Goal: Task Accomplishment & Management: Manage account settings

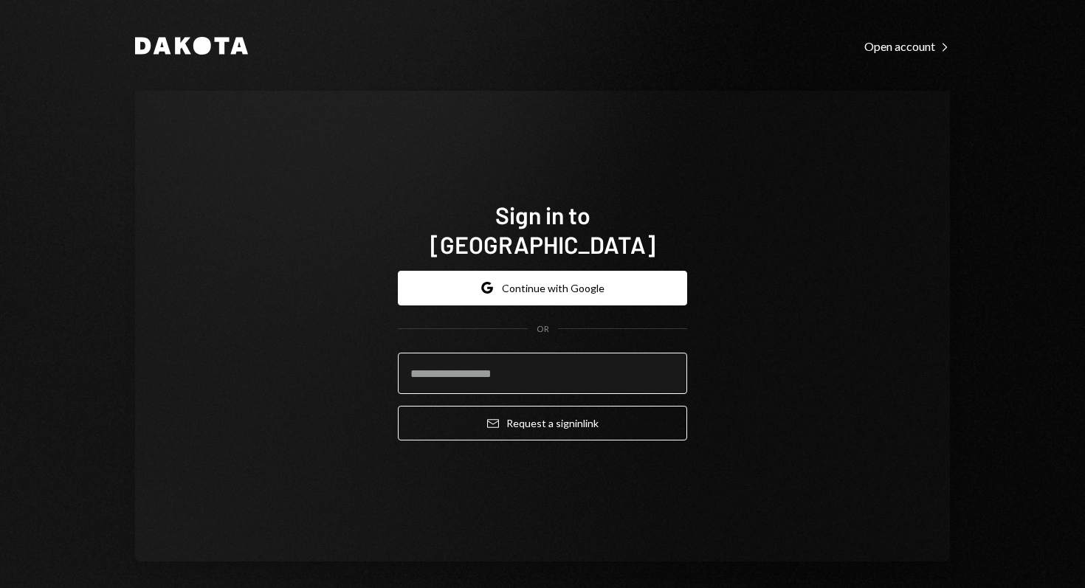
click at [525, 371] on input "email" at bounding box center [542, 373] width 289 height 41
type input "**********"
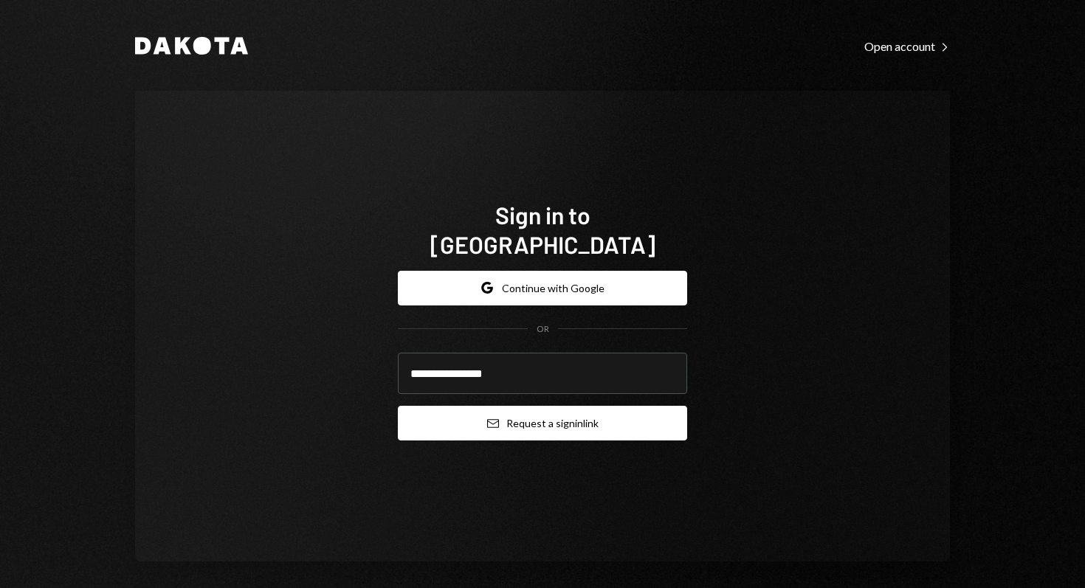
click at [520, 409] on button "Email Request a sign in link" at bounding box center [542, 423] width 289 height 35
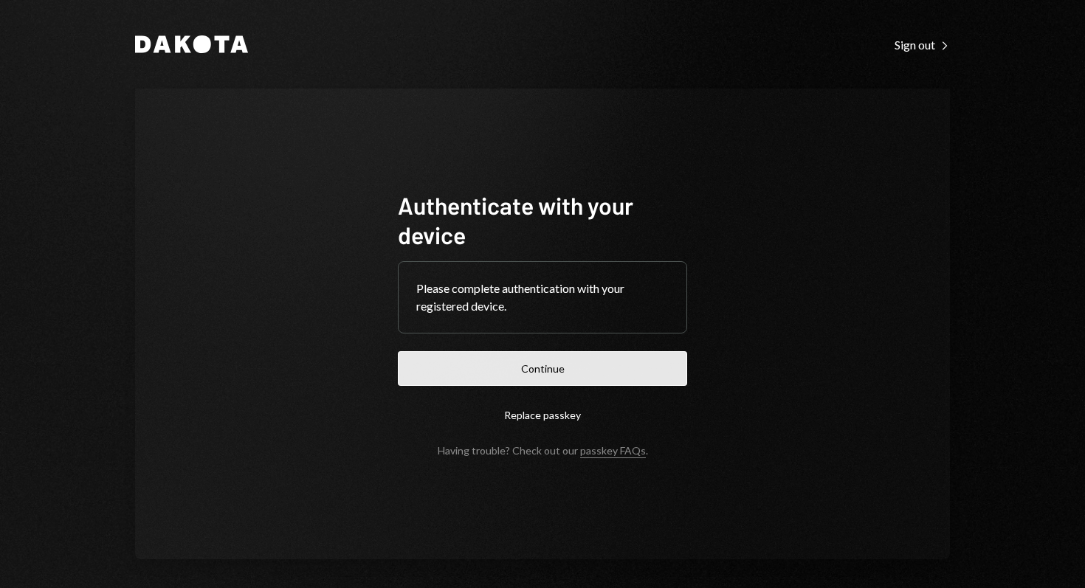
click at [621, 364] on button "Continue" at bounding box center [542, 368] width 289 height 35
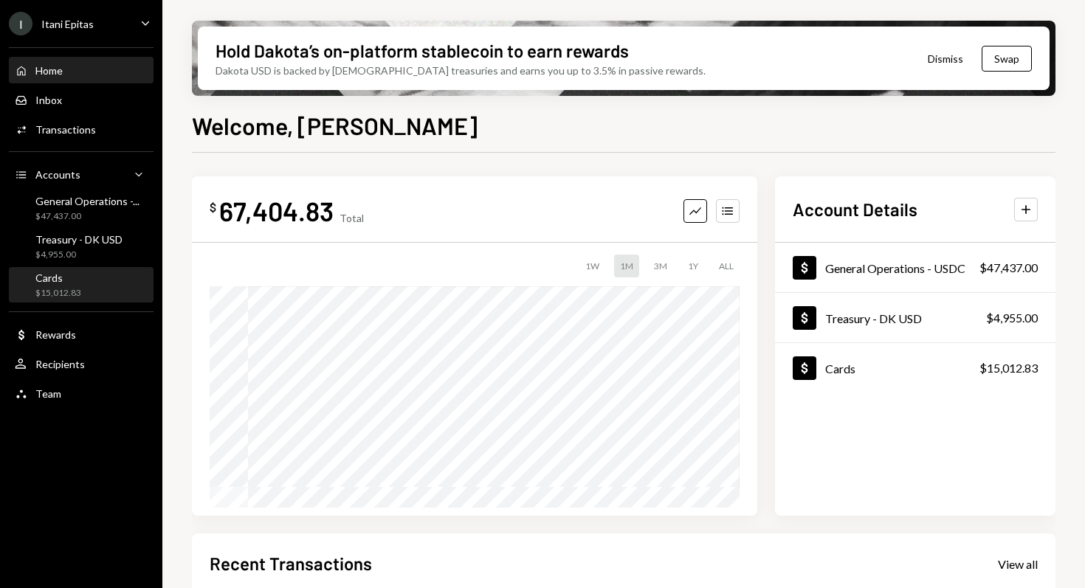
click at [74, 290] on div "$15,012.83" at bounding box center [58, 293] width 46 height 13
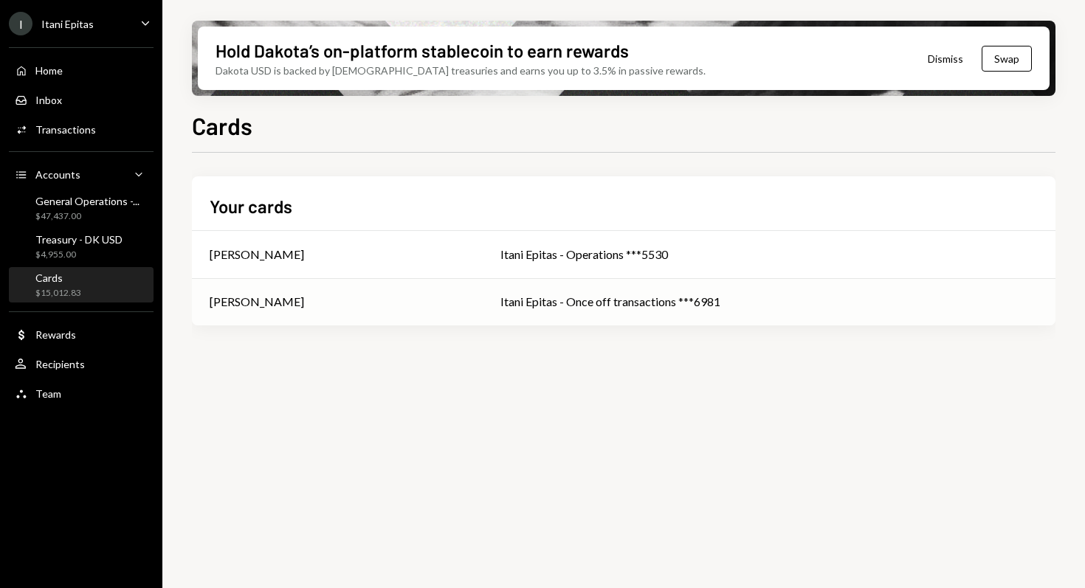
click at [371, 302] on div "[PERSON_NAME]" at bounding box center [337, 302] width 255 height 18
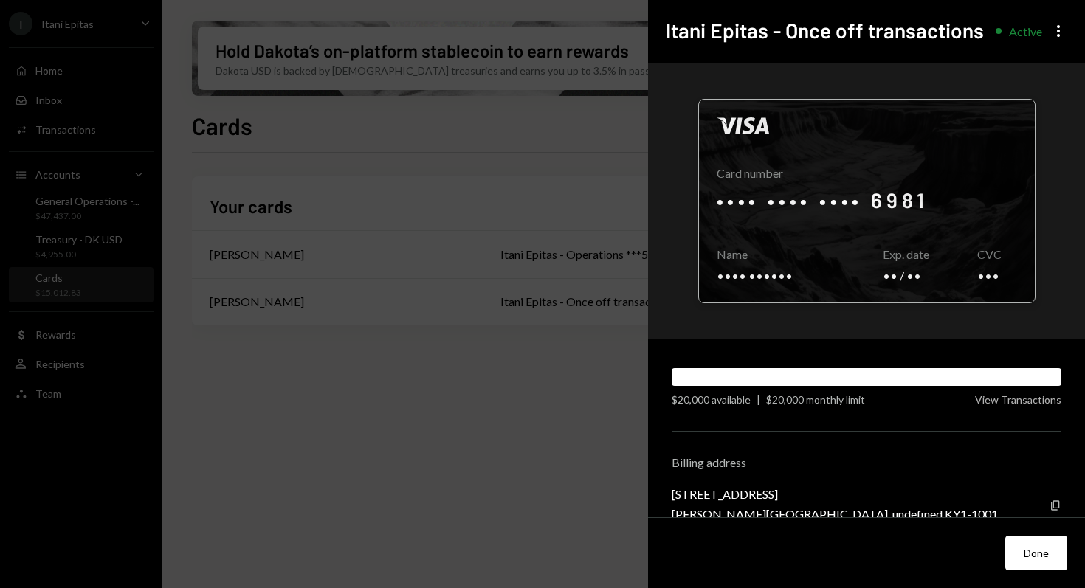
click at [733, 208] on div at bounding box center [867, 201] width 336 height 203
